Goal: Entertainment & Leisure: Consume media (video, audio)

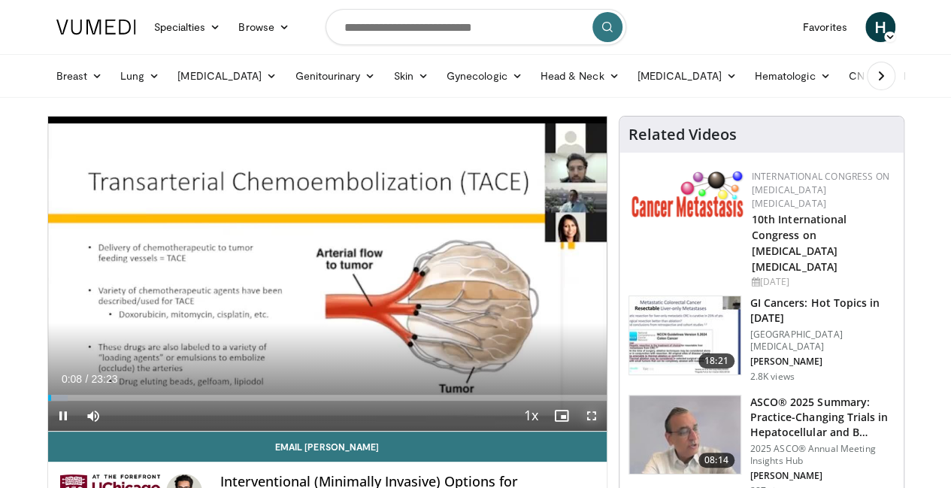
click at [602, 431] on span "Video Player" at bounding box center [592, 416] width 30 height 30
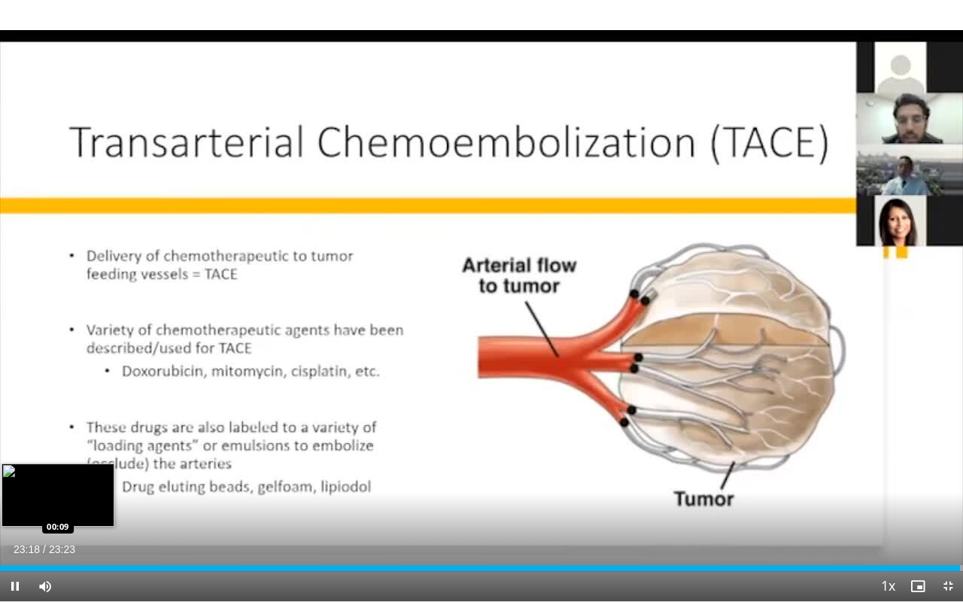
click at [7, 487] on div "Loaded : 100.00% 23:18 00:09" at bounding box center [481, 568] width 963 height 6
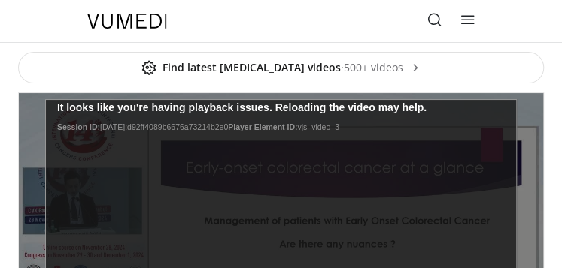
click at [481, 42] on header "Specialties Adult & Family Medicine Allergy, [MEDICAL_DATA], Immunology Anesthe…" at bounding box center [281, 21] width 562 height 43
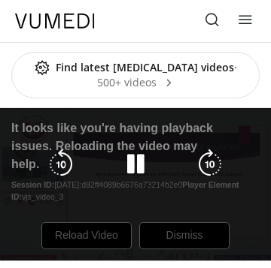
click at [87, 244] on div "10 seconds Tap to unmute" at bounding box center [135, 184] width 271 height 153
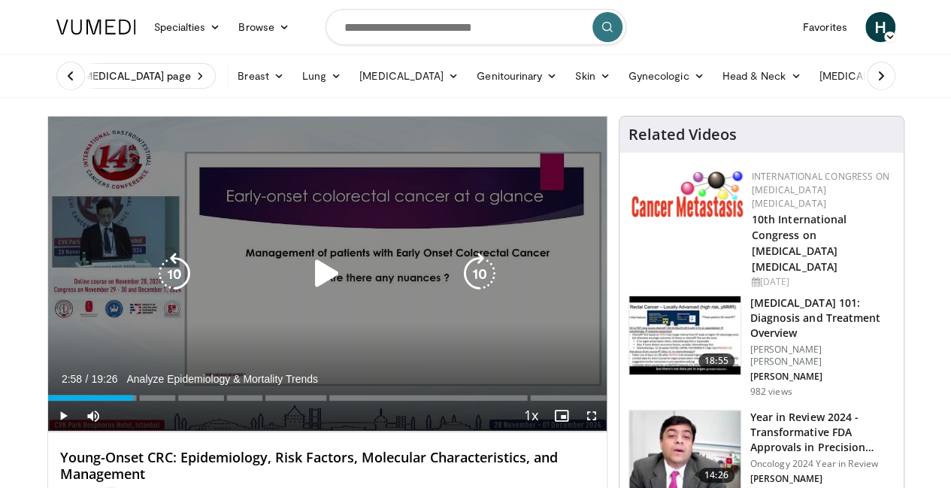
click at [306, 295] on icon "Video Player" at bounding box center [327, 274] width 42 height 42
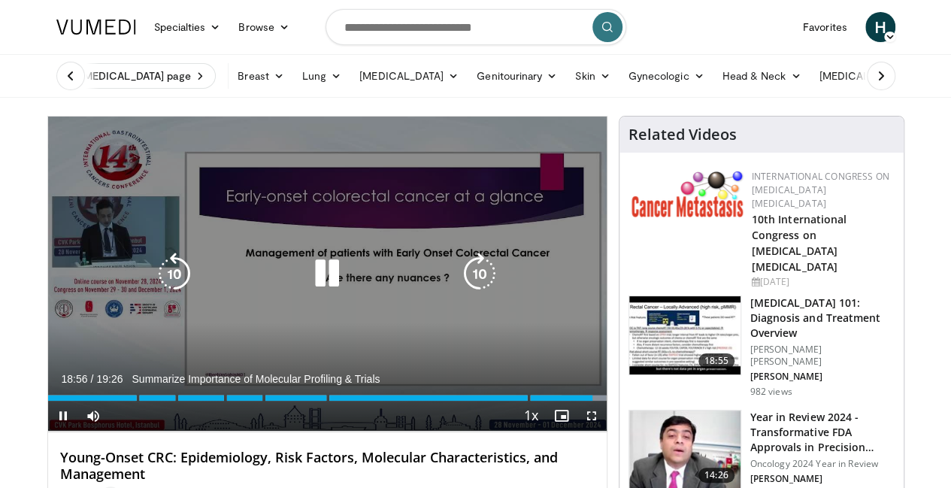
click at [314, 274] on icon "Video Player" at bounding box center [327, 274] width 42 height 42
